Goal: Task Accomplishment & Management: Complete application form

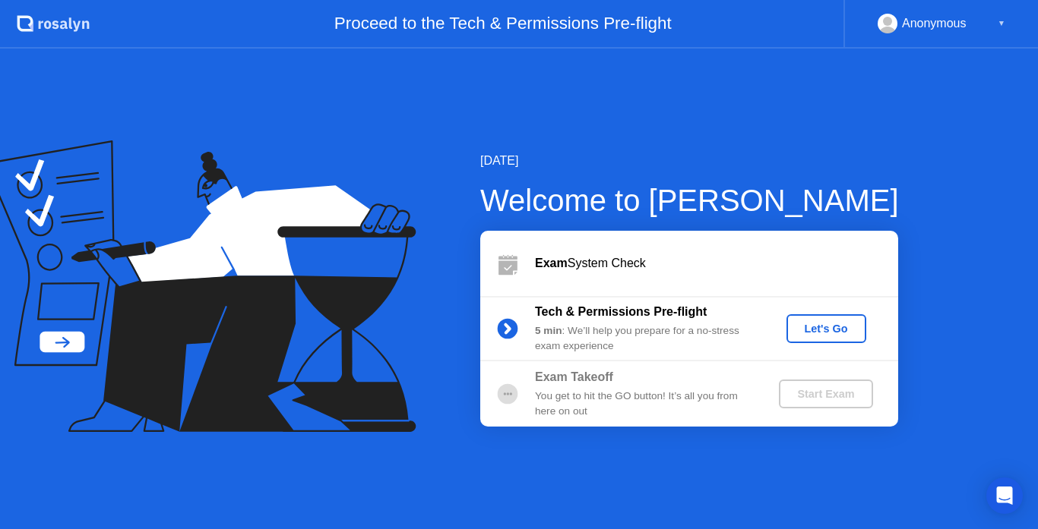
click at [845, 318] on button "Let's Go" at bounding box center [826, 328] width 80 height 29
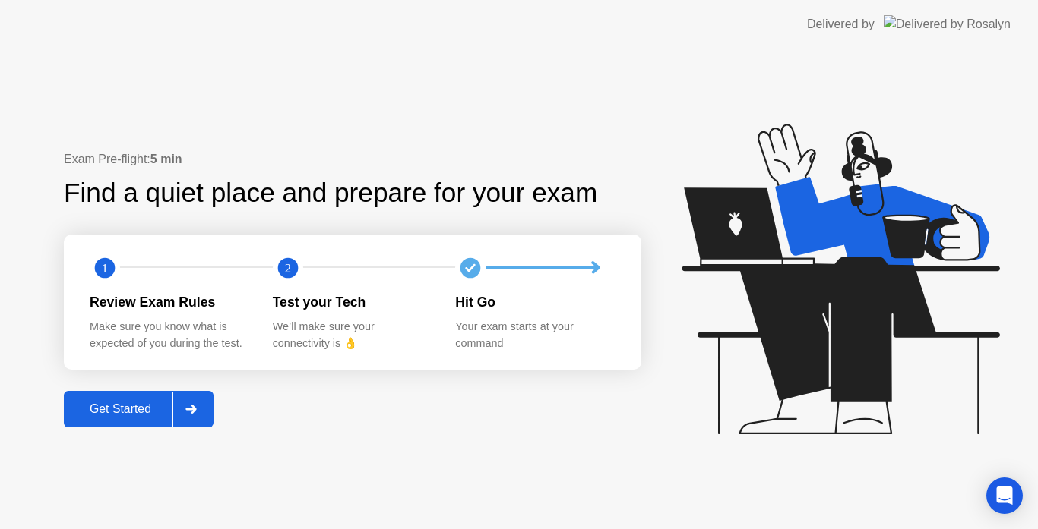
click at [150, 397] on button "Get Started" at bounding box center [139, 409] width 150 height 36
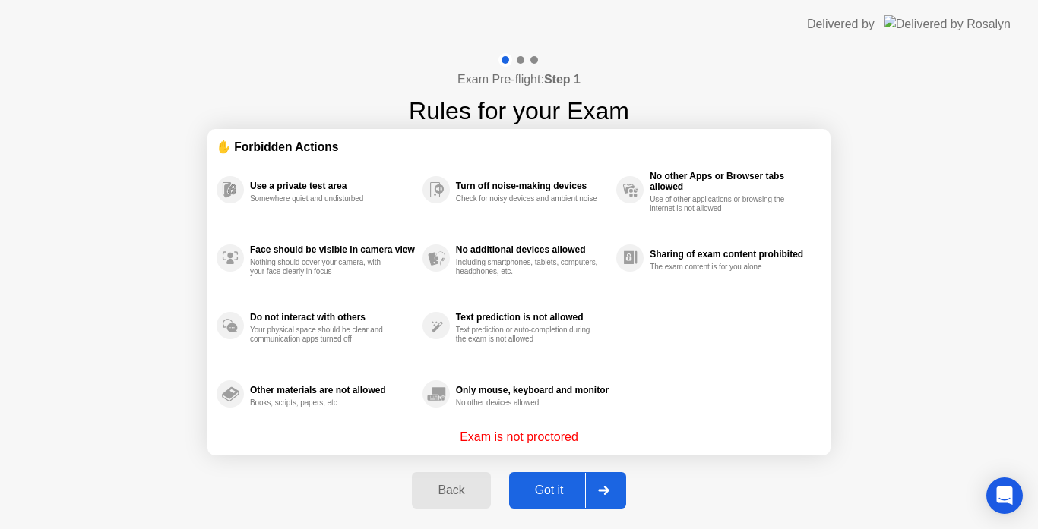
click at [570, 490] on div "Got it" at bounding box center [549, 491] width 71 height 14
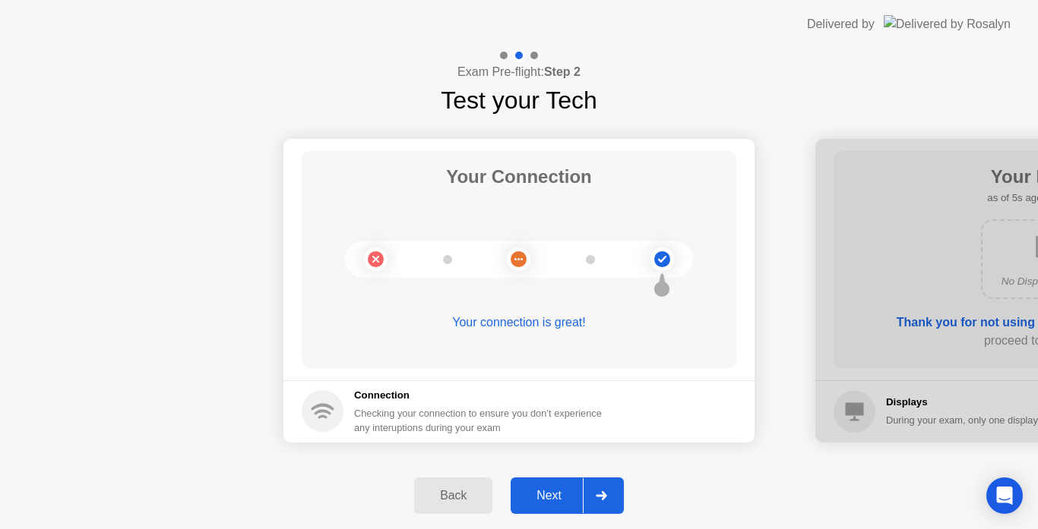
click at [545, 490] on div "Next" at bounding box center [549, 496] width 68 height 14
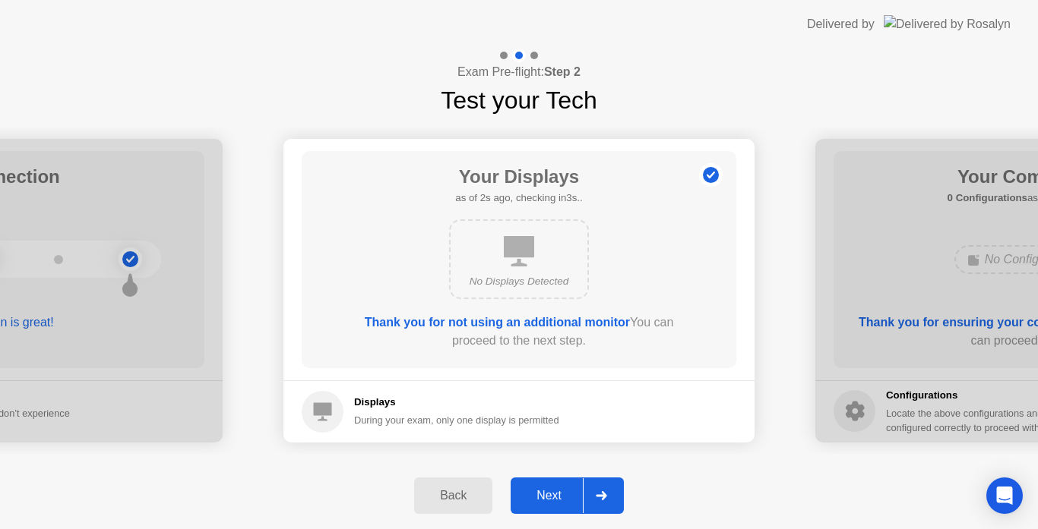
click at [545, 490] on div "Next" at bounding box center [549, 496] width 68 height 14
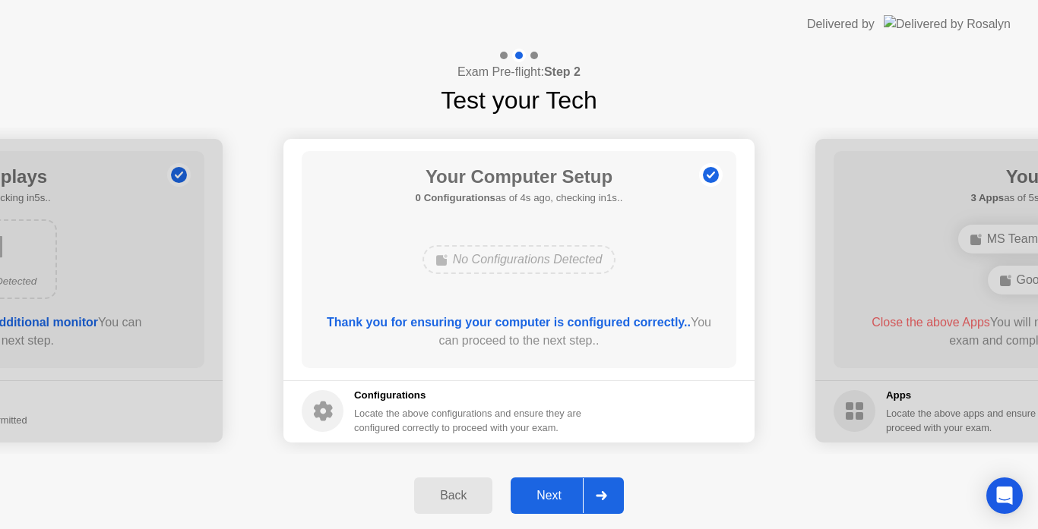
click at [545, 490] on div "Next" at bounding box center [549, 496] width 68 height 14
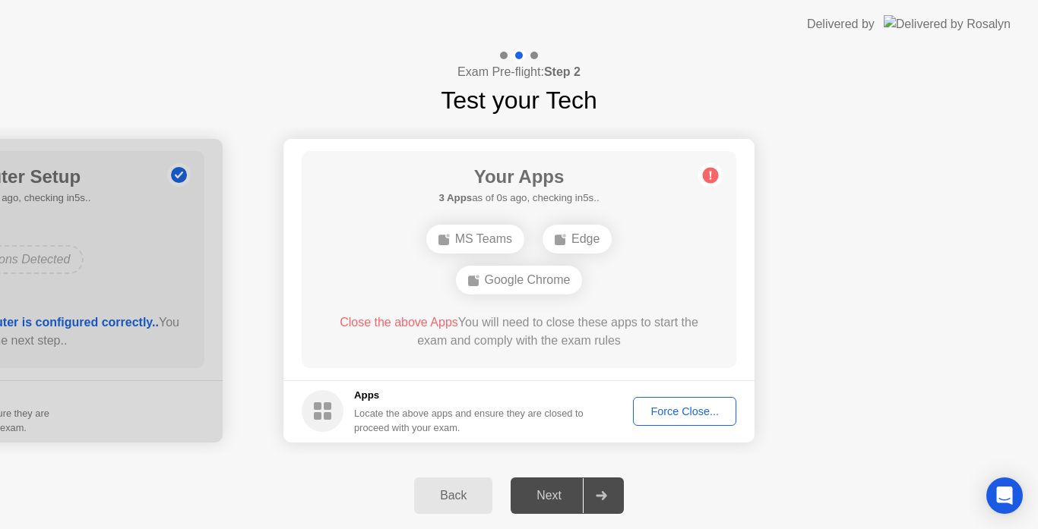
click at [673, 413] on div "Force Close..." at bounding box center [684, 412] width 93 height 12
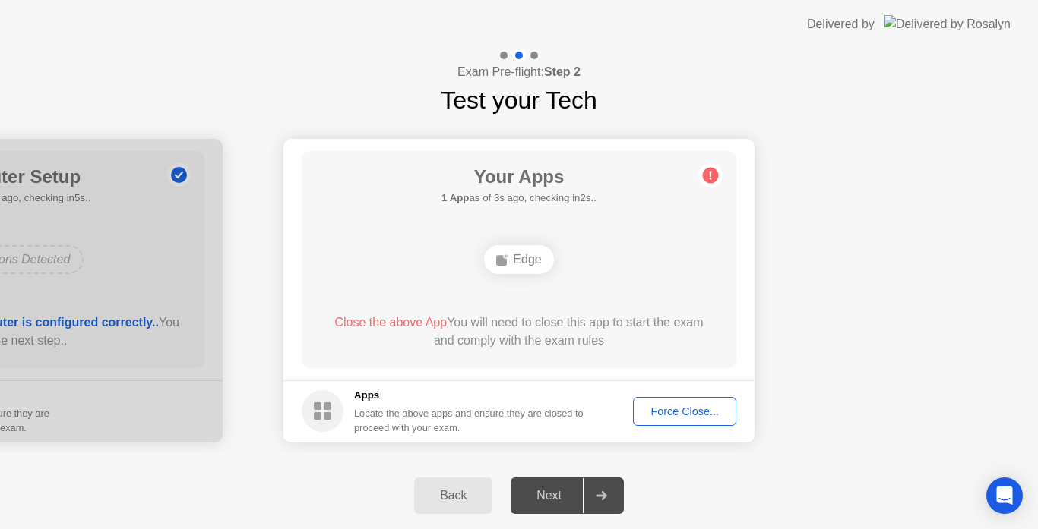
click at [660, 410] on div "Force Close..." at bounding box center [684, 412] width 93 height 12
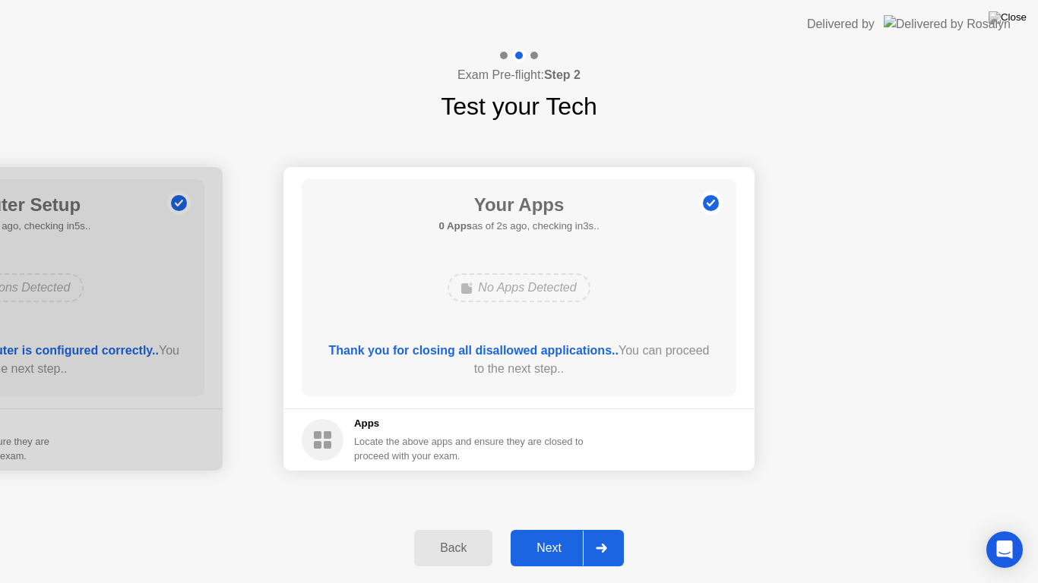
click at [589, 529] on div at bounding box center [601, 548] width 36 height 35
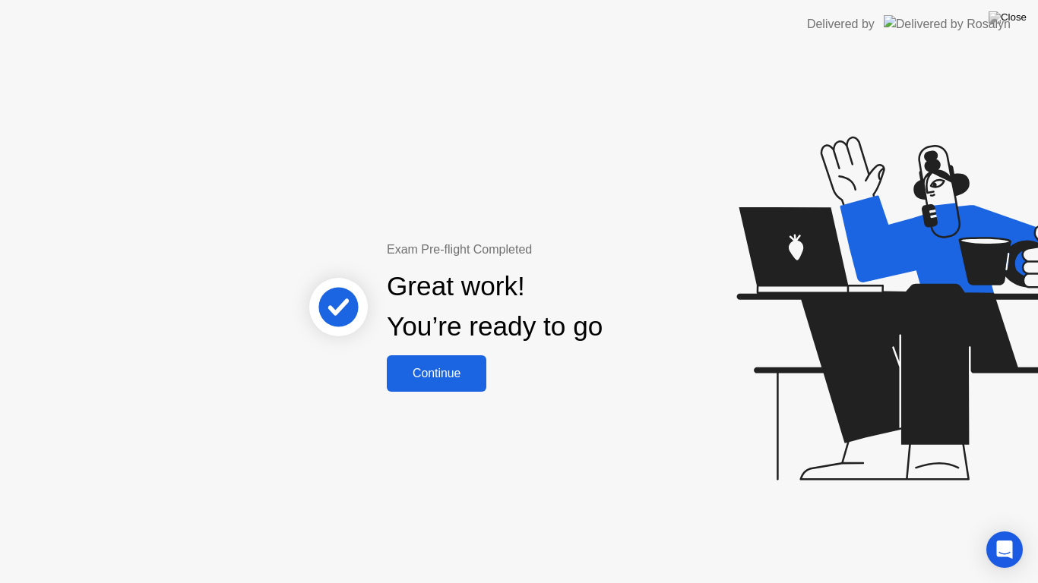
click at [423, 367] on div "Continue" at bounding box center [436, 374] width 90 height 14
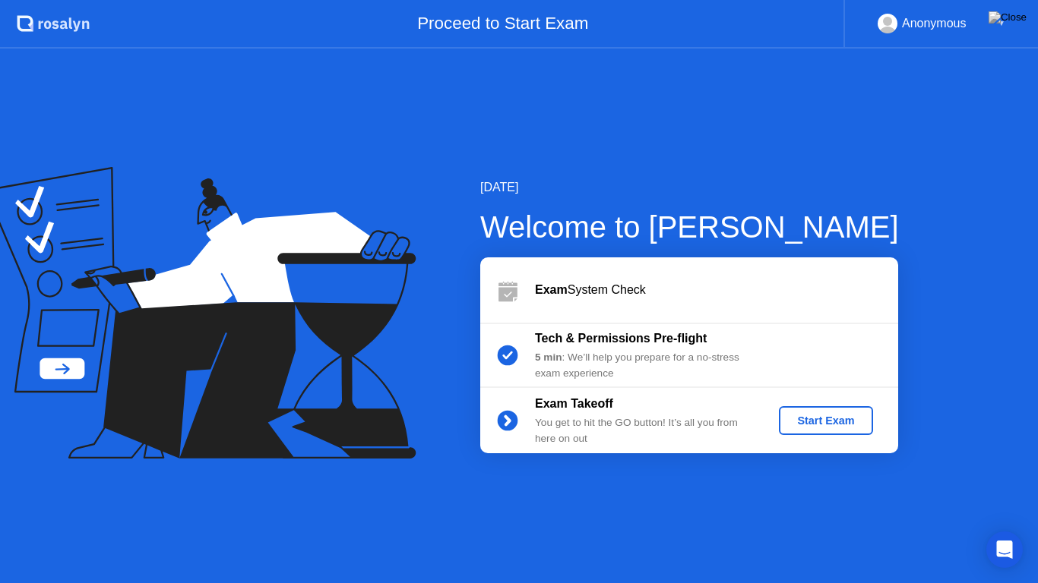
click at [896, 23] on rect at bounding box center [887, 27] width 25 height 22
drag, startPoint x: 999, startPoint y: 20, endPoint x: 845, endPoint y: 347, distance: 361.6
click at [845, 347] on app-layout-with-header ".st0{fill:#f0f8ff;} .st1{fill:#d4e3ff;} .st2{fill:#b4c2ff;} background Proceed …" at bounding box center [519, 291] width 1038 height 583
click at [842, 415] on div "Start Exam" at bounding box center [825, 421] width 81 height 12
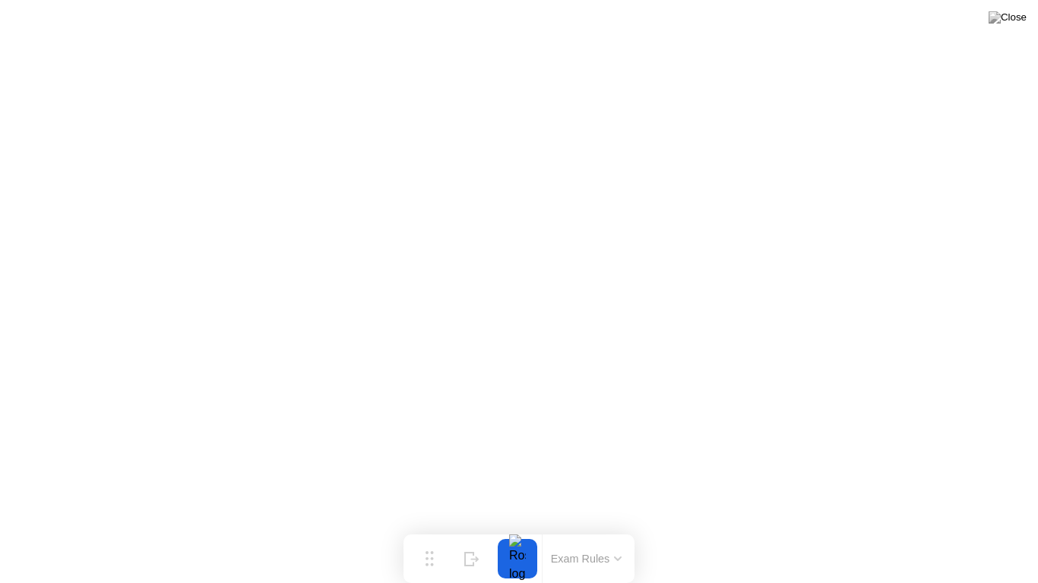
click at [602, 529] on button "Exam Rules" at bounding box center [586, 559] width 81 height 14
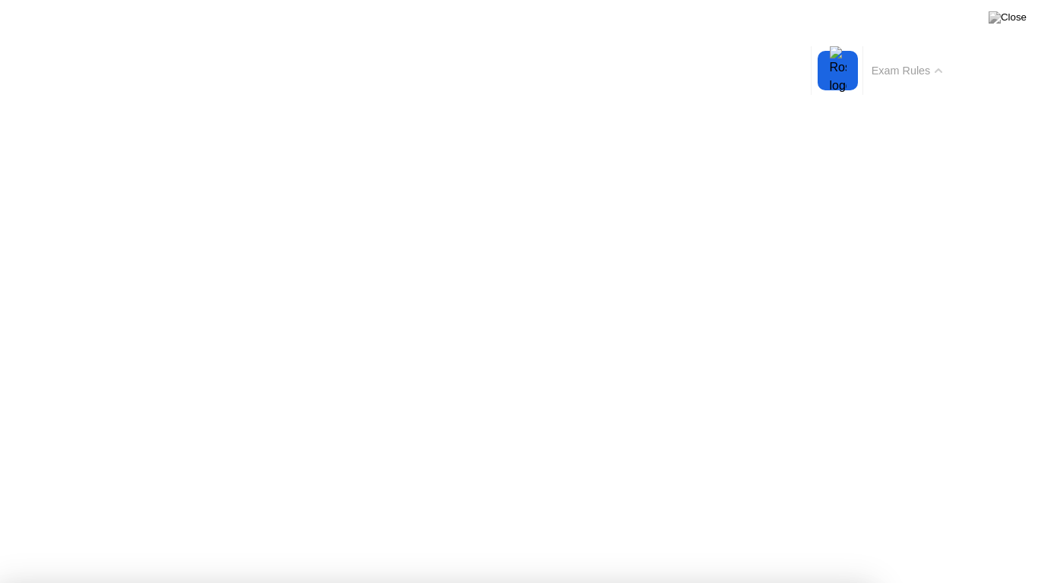
click at [867, 64] on button "Exam Rules" at bounding box center [907, 71] width 81 height 14
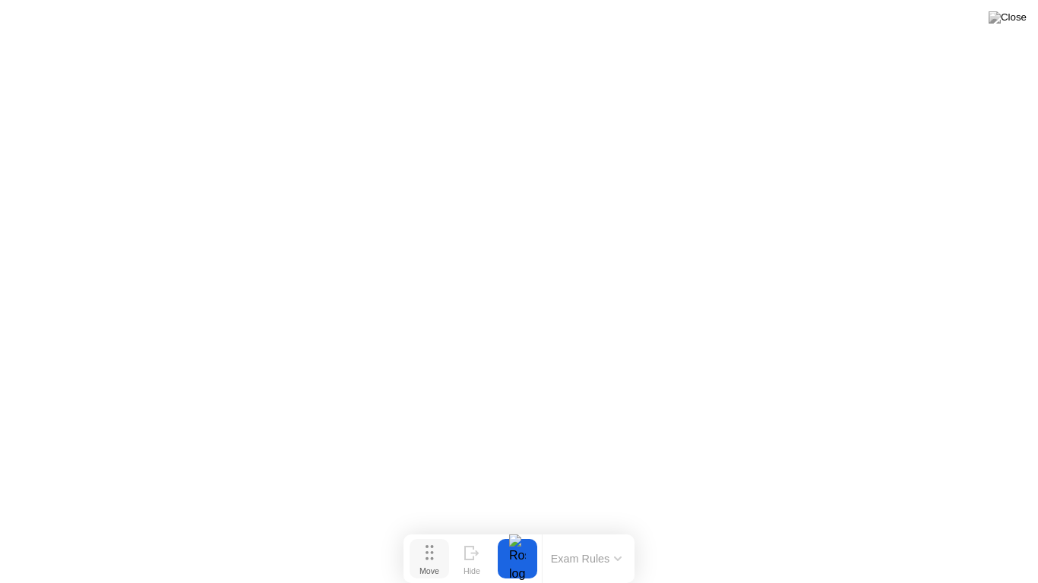
click at [425, 529] on div "Move" at bounding box center [429, 571] width 20 height 9
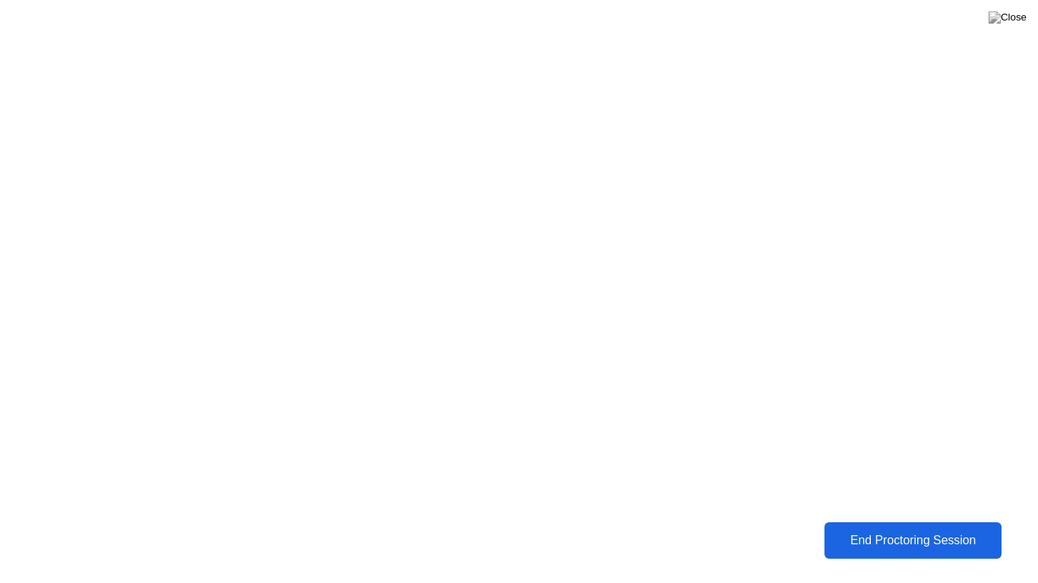
click at [844, 529] on div "End Proctoring Session" at bounding box center [913, 541] width 168 height 14
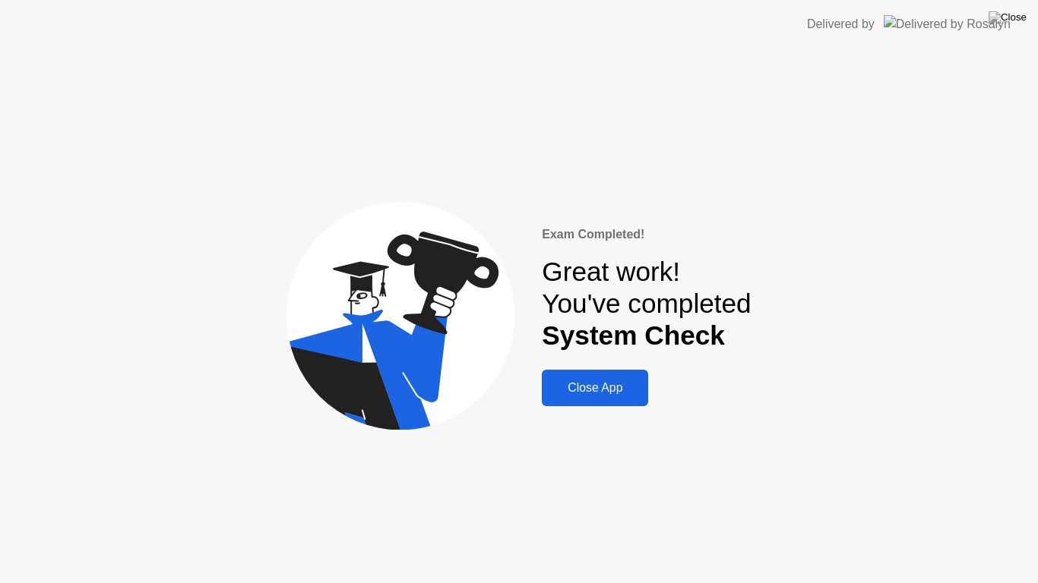
click at [601, 387] on div "Close App" at bounding box center [594, 388] width 97 height 14
